Goal: Task Accomplishment & Management: Use online tool/utility

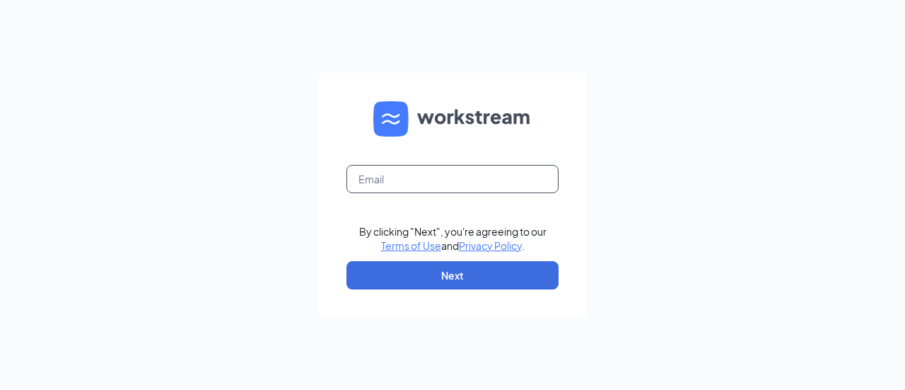
click at [446, 182] on input "text" at bounding box center [453, 179] width 212 height 28
type input "ihop0495@gmail.com"
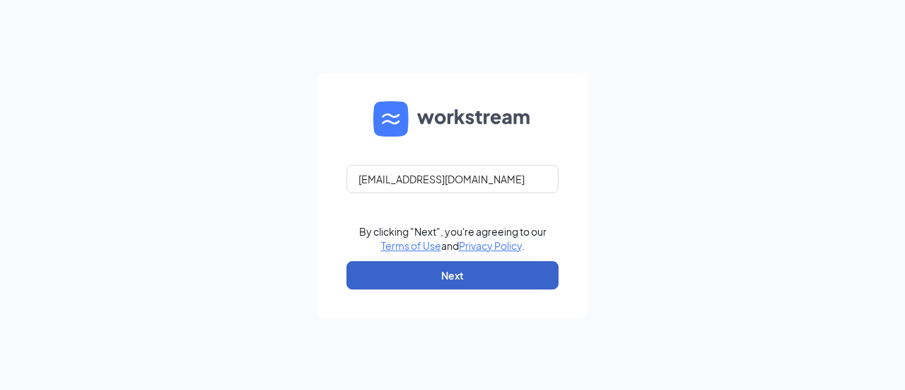
click at [464, 272] on button "Next" at bounding box center [453, 275] width 212 height 28
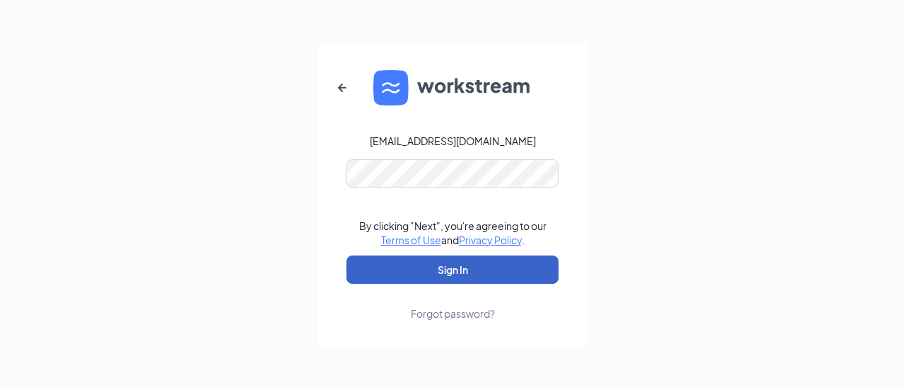
click at [479, 269] on button "Sign In" at bounding box center [453, 269] width 212 height 28
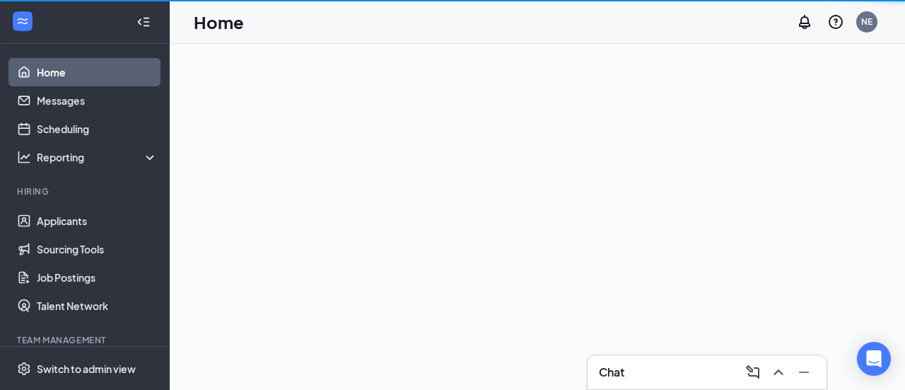
click at [615, 366] on h3 "Chat" at bounding box center [611, 372] width 25 height 16
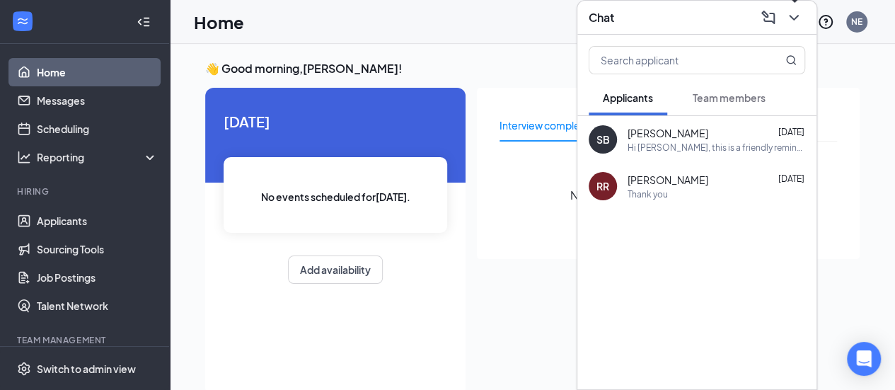
click at [789, 18] on icon "ChevronDown" at bounding box center [793, 17] width 17 height 17
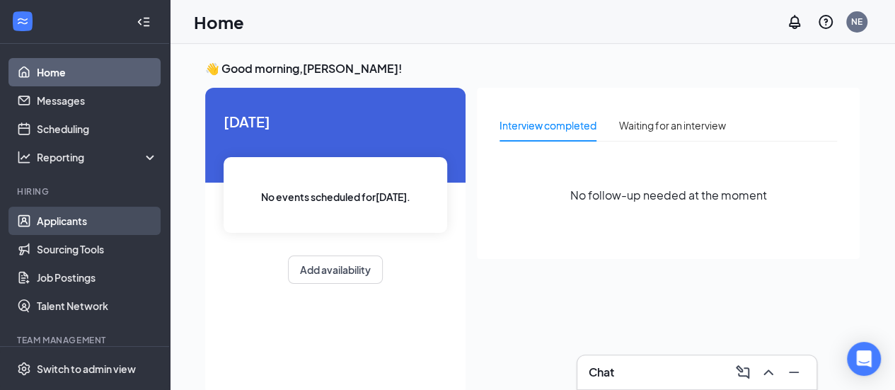
click at [136, 220] on link "Applicants" at bounding box center [97, 220] width 121 height 28
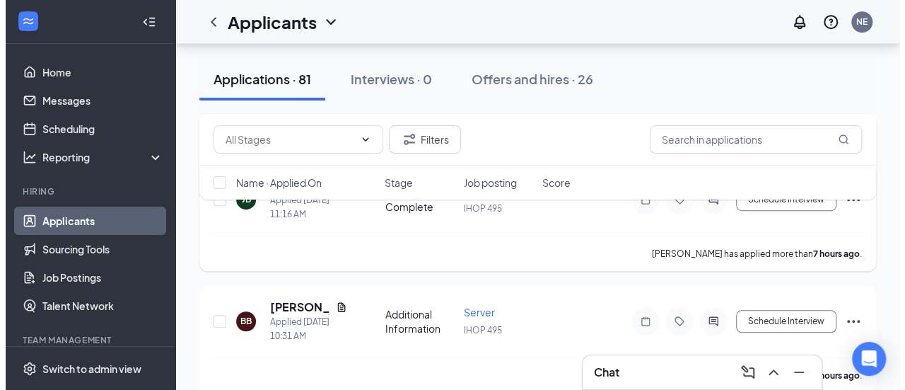
scroll to position [283, 0]
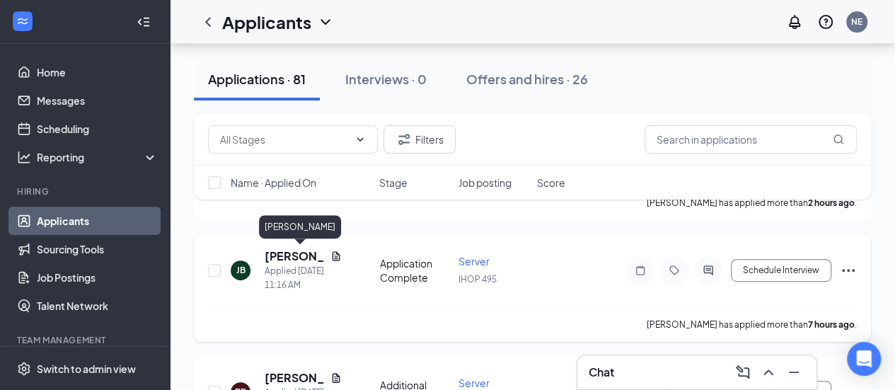
click at [304, 254] on h5 "[PERSON_NAME]" at bounding box center [294, 256] width 60 height 16
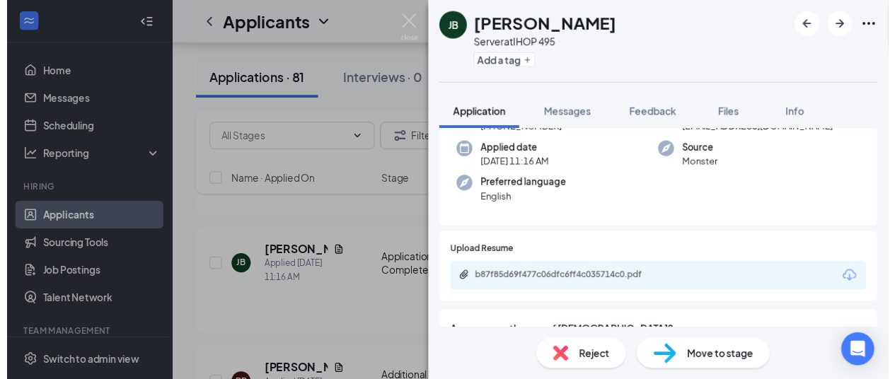
scroll to position [60, 0]
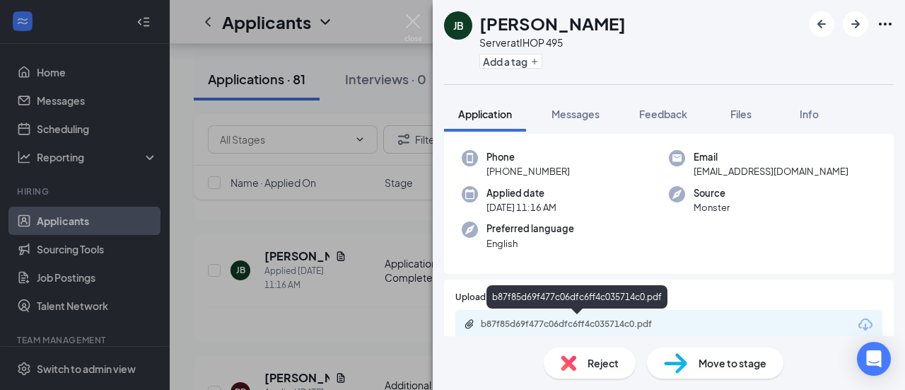
click at [607, 323] on div "b87f85d69f477c06dfc6ff4c035714c0.pdf" at bounding box center [580, 323] width 198 height 11
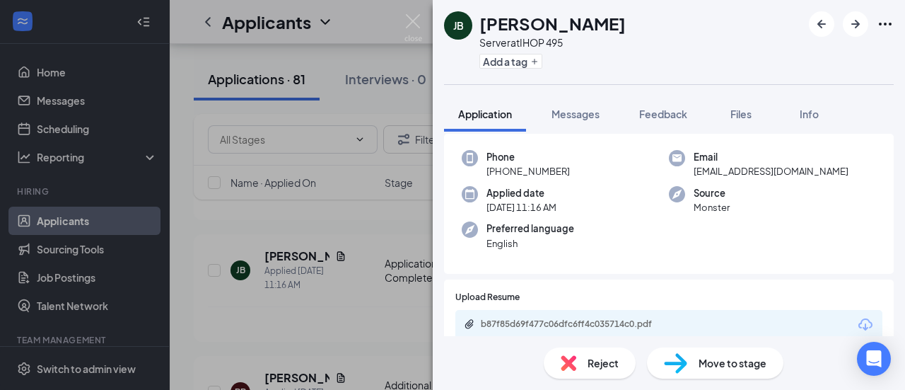
click at [362, 286] on div "JB [PERSON_NAME] Server at IHOP 495 Add a tag Application Messages Feedback Fil…" at bounding box center [452, 195] width 905 height 390
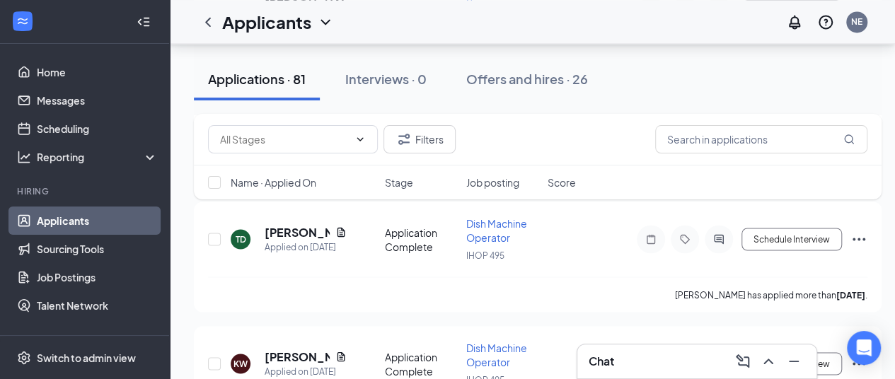
scroll to position [6546, 0]
